Goal: Information Seeking & Learning: Learn about a topic

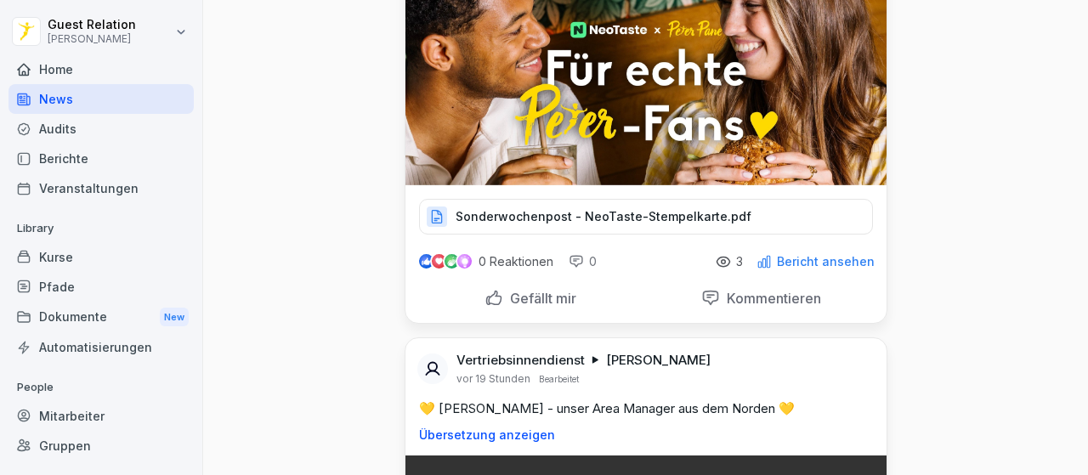
scroll to position [2126, 0]
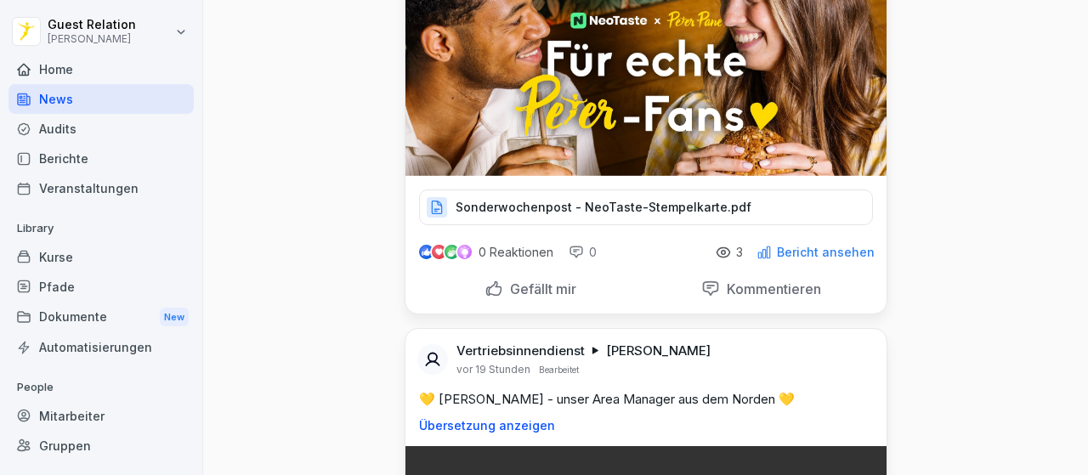
click at [660, 216] on p "Sonderwochenpost - NeoTaste-Stempelkarte.pdf" at bounding box center [604, 207] width 296 height 17
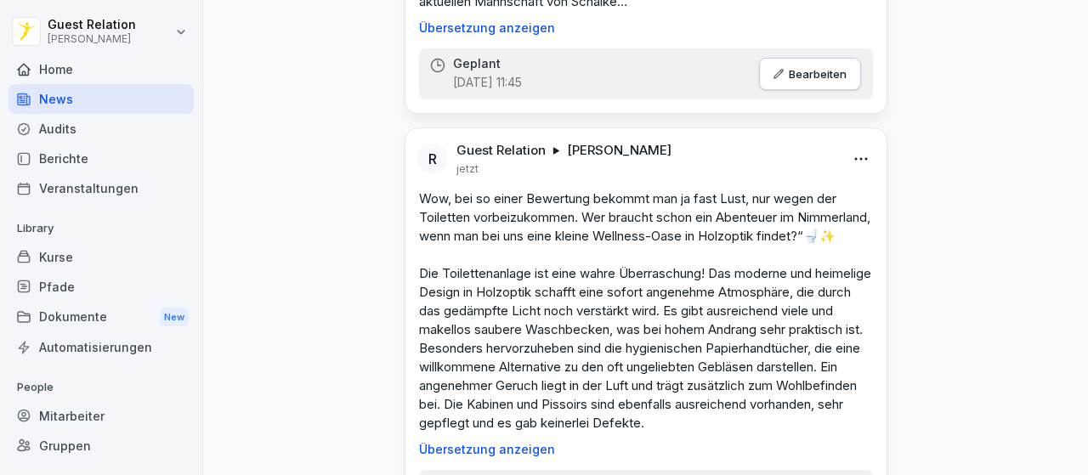
scroll to position [1105, 0]
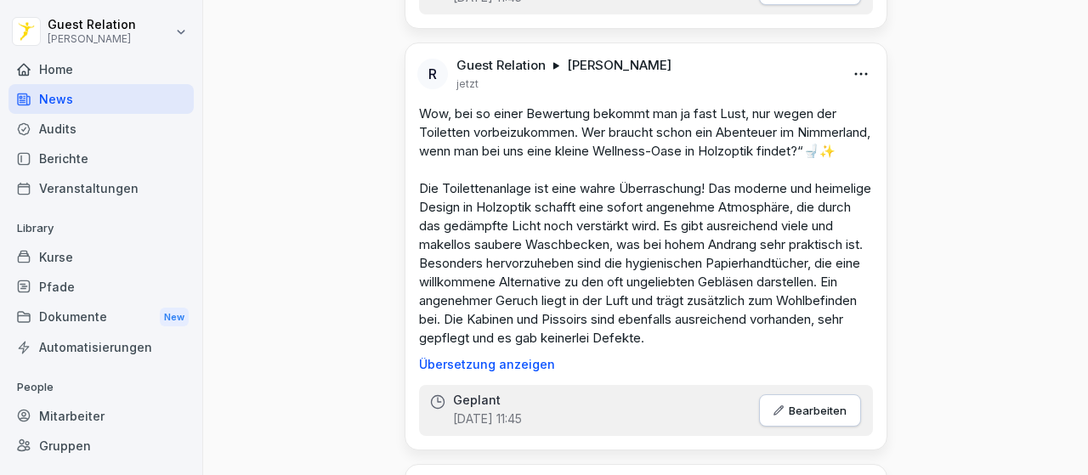
click at [818, 418] on p "Bearbeiten" at bounding box center [818, 411] width 58 height 14
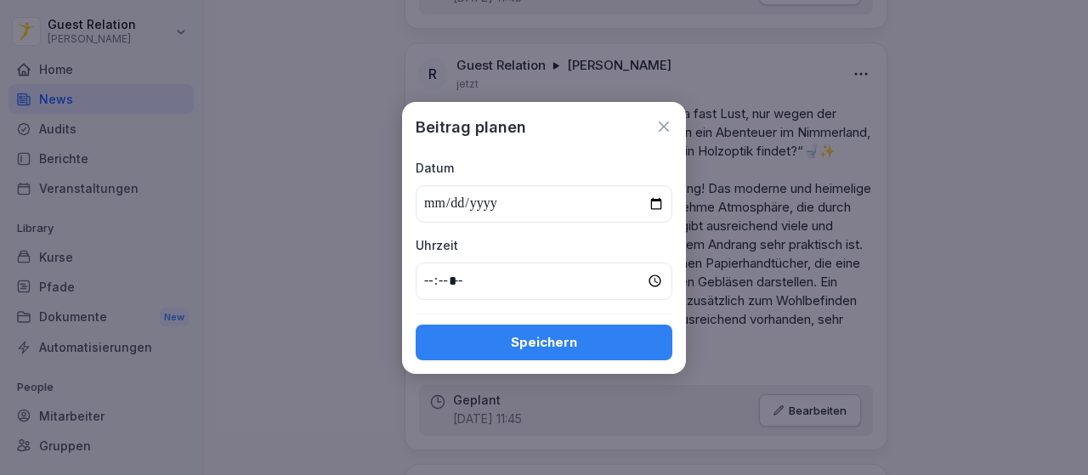
click at [658, 123] on icon at bounding box center [664, 126] width 17 height 17
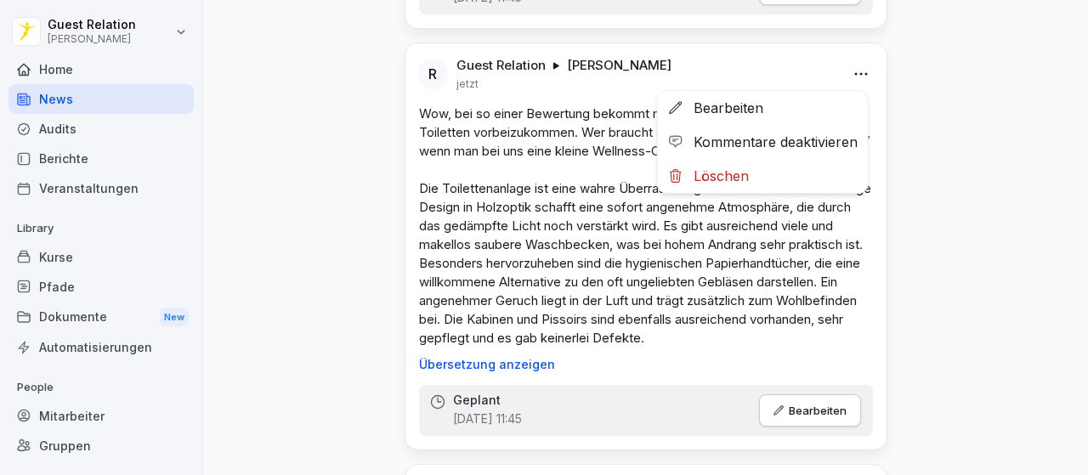
click at [862, 66] on html "Guest Relation [PERSON_NAME] Home News Audits Berichte Veranstaltungen Library …" at bounding box center [544, 237] width 1088 height 475
click at [762, 108] on div "Bearbeiten" at bounding box center [763, 108] width 210 height 34
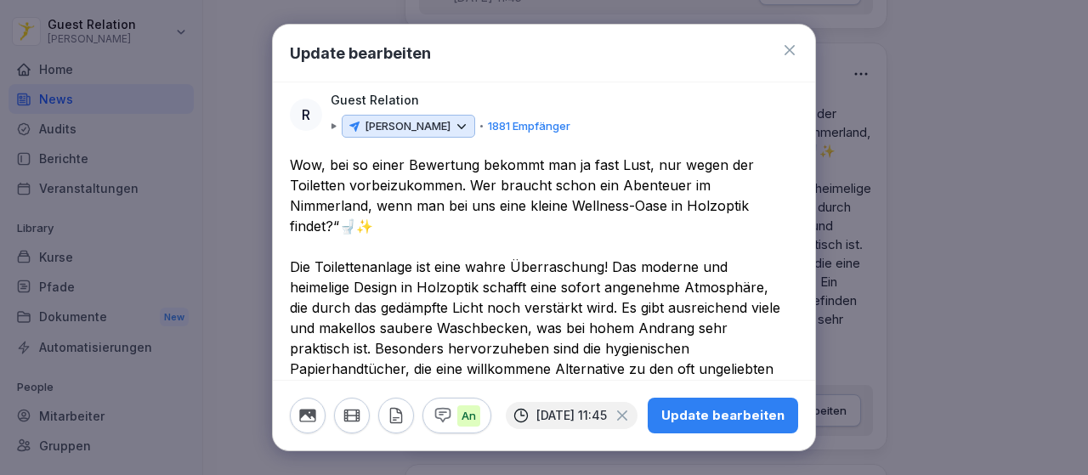
click at [781, 52] on icon at bounding box center [789, 50] width 17 height 17
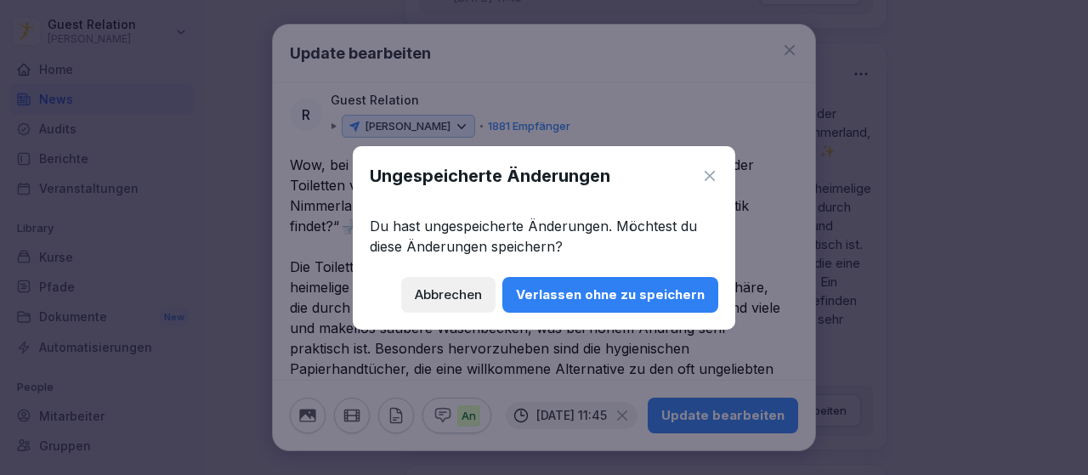
click at [578, 295] on div "Verlassen ohne zu speichern" at bounding box center [610, 295] width 189 height 19
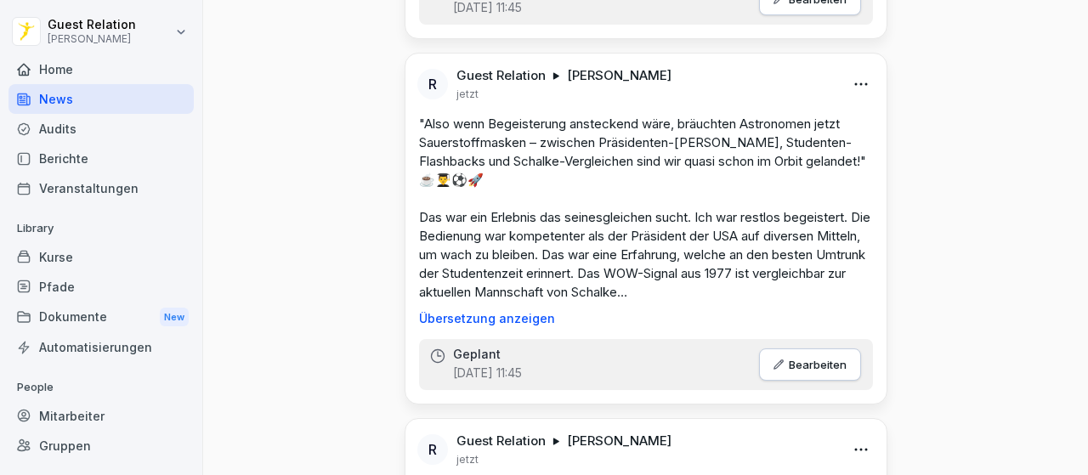
scroll to position [765, 0]
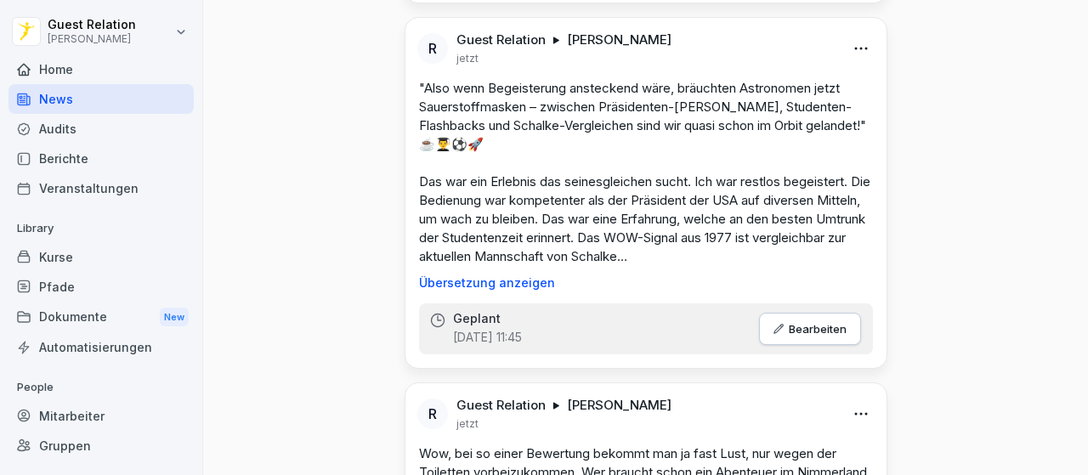
click at [658, 249] on p ""Also wenn Begeisterung ansteckend wäre, bräuchten Astronomen jetzt Sauerstoffm…" at bounding box center [646, 172] width 454 height 187
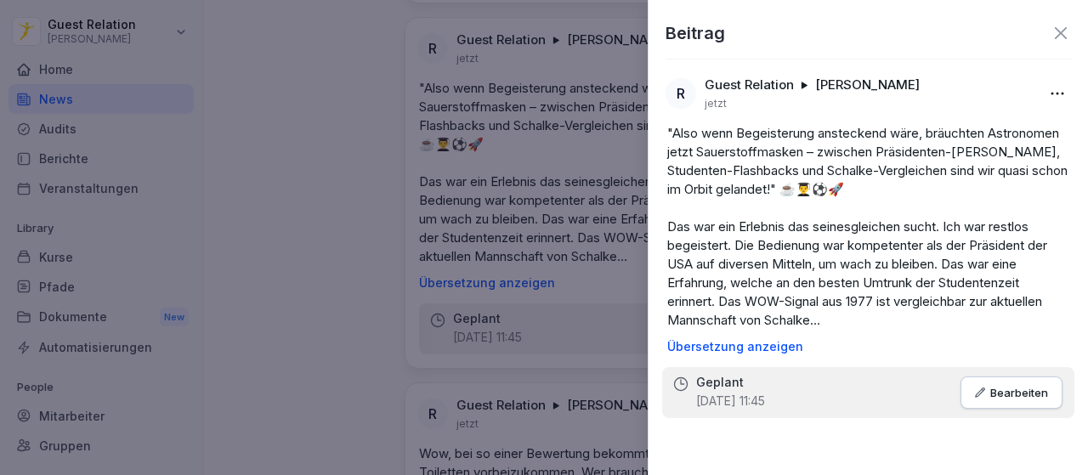
click at [1064, 28] on icon at bounding box center [1061, 33] width 20 height 20
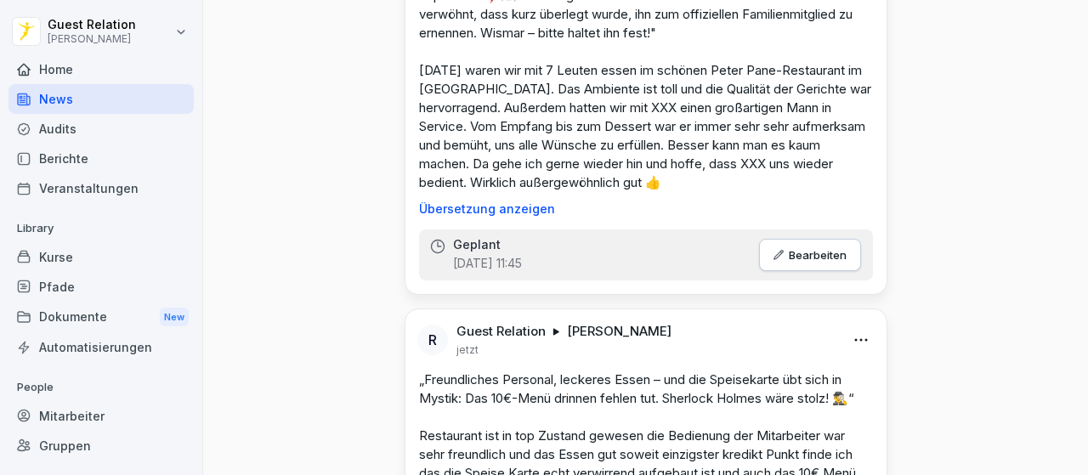
scroll to position [170, 0]
